Goal: Transaction & Acquisition: Subscribe to service/newsletter

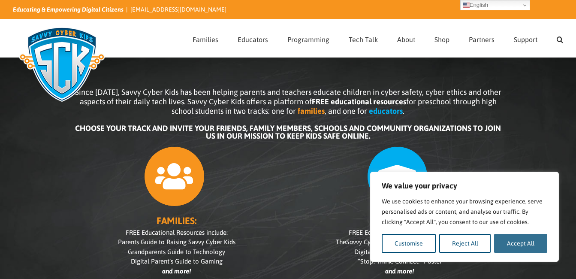
click at [525, 243] on button "Accept All" at bounding box center [520, 243] width 53 height 19
checkbox input "true"
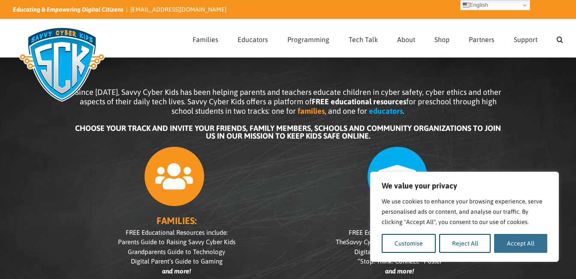
checkbox input "true"
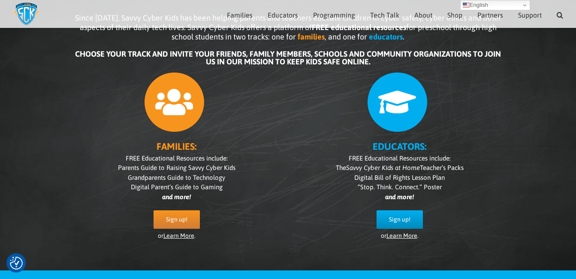
scroll to position [70, 0]
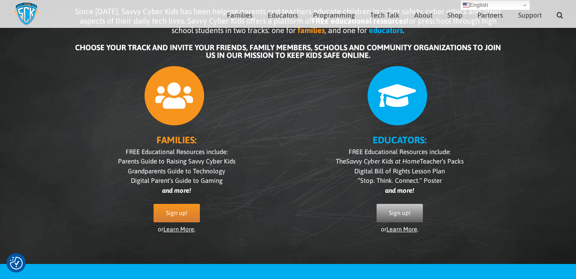
click at [401, 211] on span "Sign up!" at bounding box center [399, 212] width 21 height 7
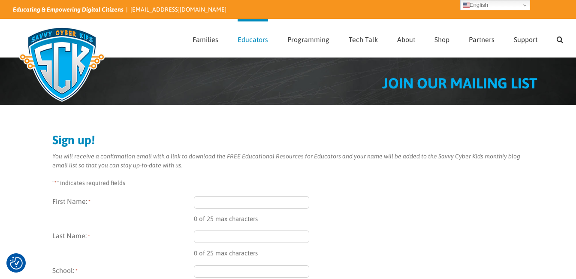
click at [291, 202] on input "First Name: *" at bounding box center [252, 202] width 116 height 12
type input "Danielle"
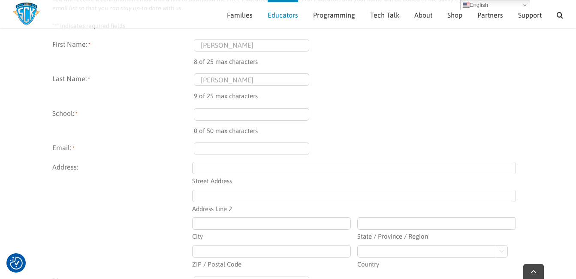
scroll to position [154, 0]
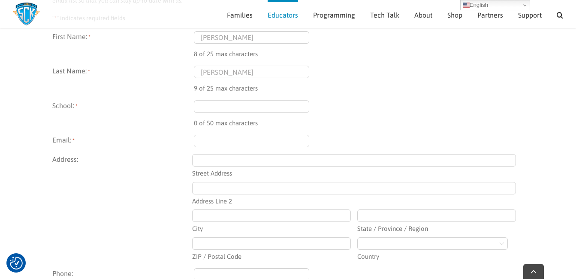
type input "Arsenault"
click at [228, 105] on input "School: *" at bounding box center [252, 106] width 116 height 12
type input "DRHS"
click at [229, 137] on input "Email: *" at bounding box center [252, 141] width 116 height 12
type input "danielle.arsenault@nbed.nb.ca"
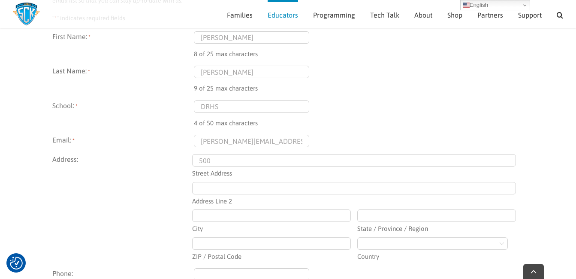
type input "500 Canada Games Drive"
click at [241, 241] on input "ZIP / Postal Code" at bounding box center [271, 243] width 159 height 12
type input "E8C 1T6"
type input "Dalhousie"
type input "New Brunswick"
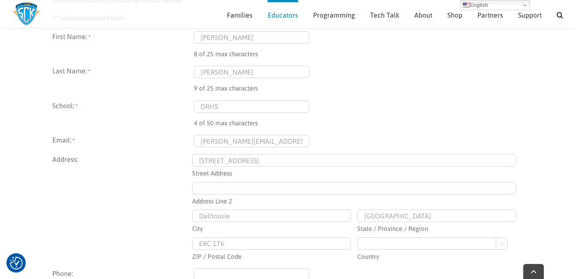
select select "Canada"
type input "(506) 686-1981"
type input "E8C 2P5"
click at [554, 120] on div "Sign up! You will receive a confirmation email with a link to download the FREE…" at bounding box center [288, 164] width 576 height 448
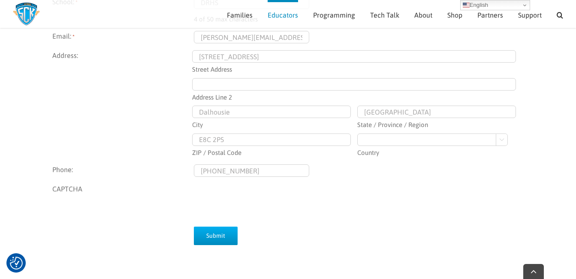
scroll to position [289, 0]
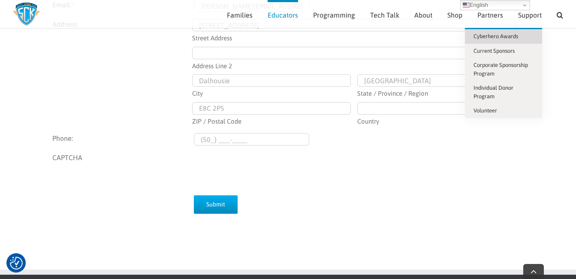
type input "(506) ___-____"
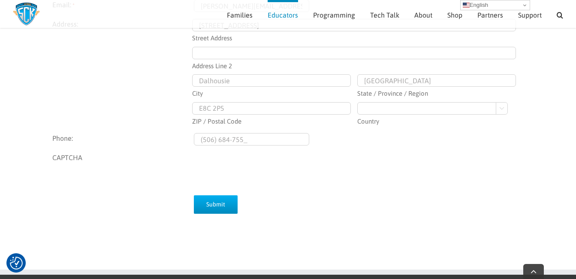
type input "(506) 684-7553"
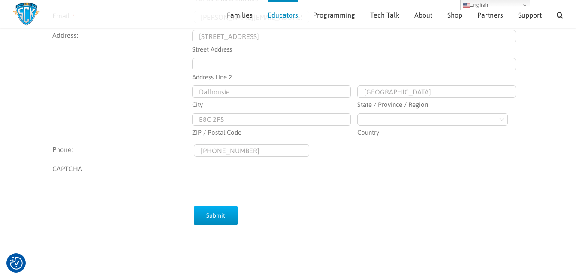
scroll to position [277, 0]
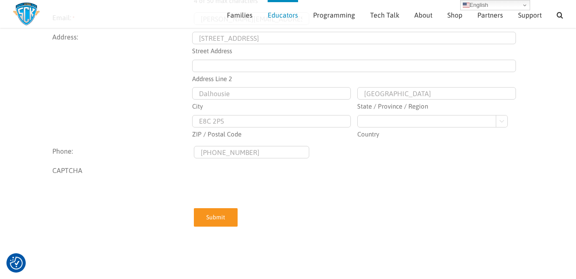
click at [210, 226] on input "Submit" at bounding box center [216, 217] width 44 height 18
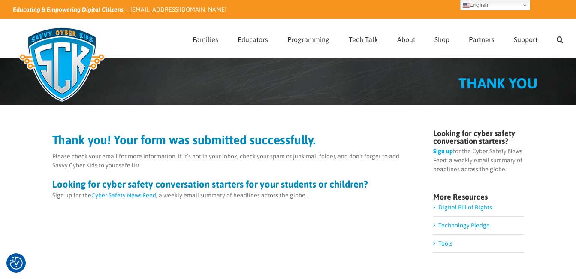
click at [139, 194] on link "Cyber Safety News Feed" at bounding box center [123, 195] width 65 height 7
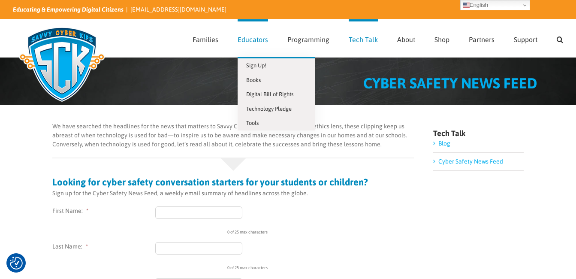
click at [253, 39] on span "Educators" at bounding box center [253, 39] width 30 height 7
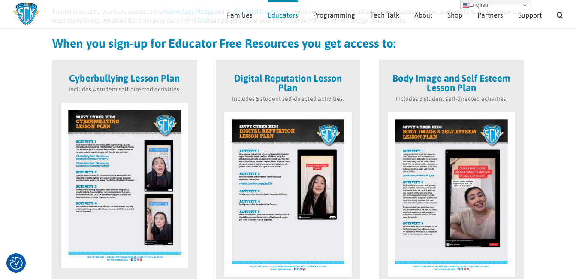
scroll to position [182, 0]
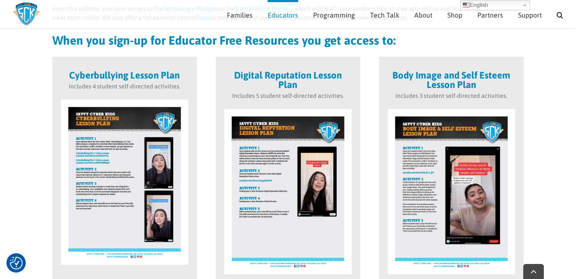
click at [109, 183] on img at bounding box center [124, 181] width 127 height 165
